Goal: Task Accomplishment & Management: Complete application form

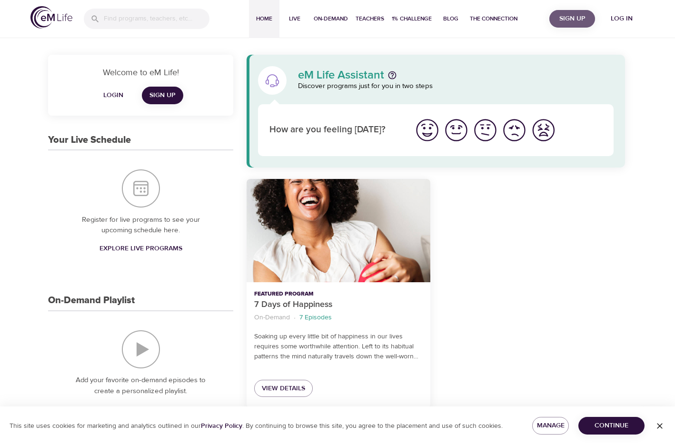
click at [573, 20] on span "Sign Up" at bounding box center [572, 19] width 38 height 12
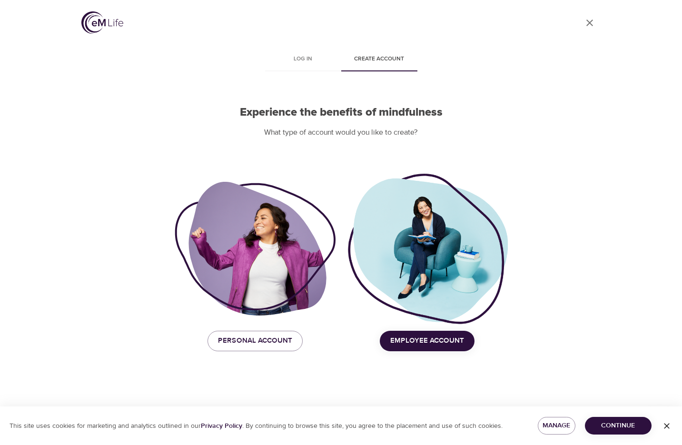
click at [418, 346] on span "Employee Account" at bounding box center [427, 341] width 74 height 12
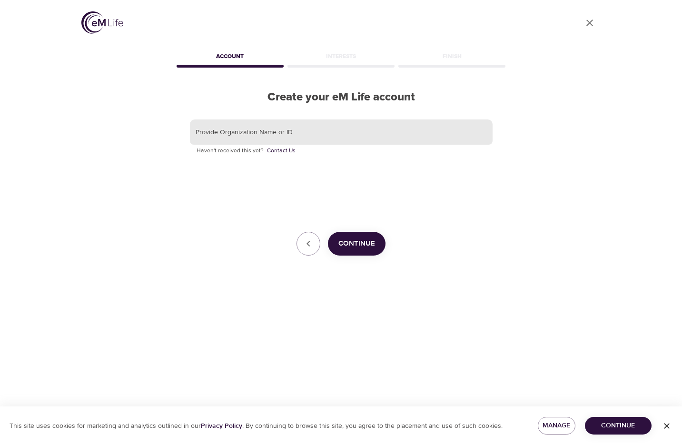
click at [279, 129] on input "text" at bounding box center [341, 133] width 303 height 26
type input "ssm"
click at [361, 239] on span "Continue" at bounding box center [357, 244] width 37 height 12
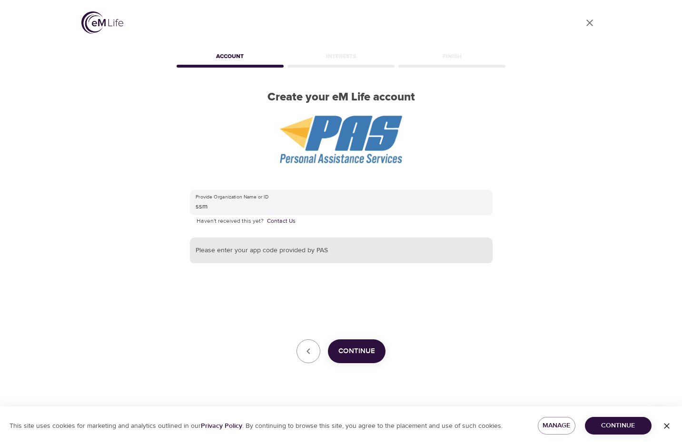
click at [356, 247] on input "text" at bounding box center [341, 251] width 303 height 26
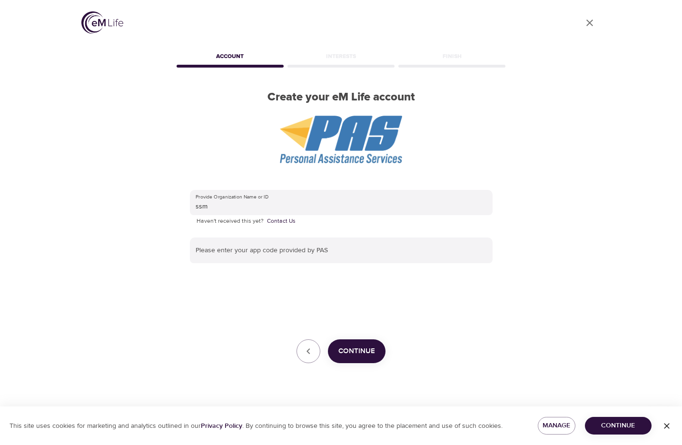
click at [596, 343] on div "User Profile Account Interests Finish Create your eM Life account Provide Organ…" at bounding box center [341, 222] width 543 height 445
